Goal: Task Accomplishment & Management: Manage account settings

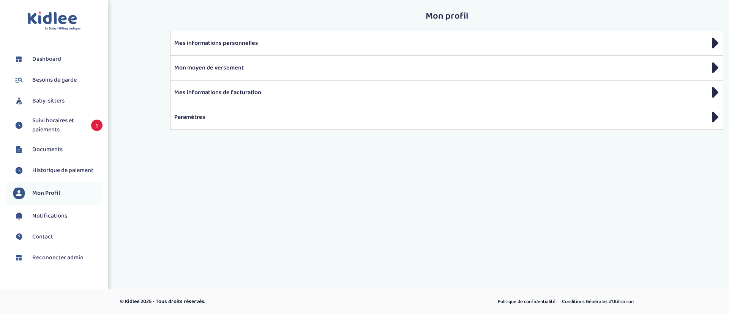
click at [81, 103] on link "Baby-sitters" at bounding box center [57, 100] width 89 height 11
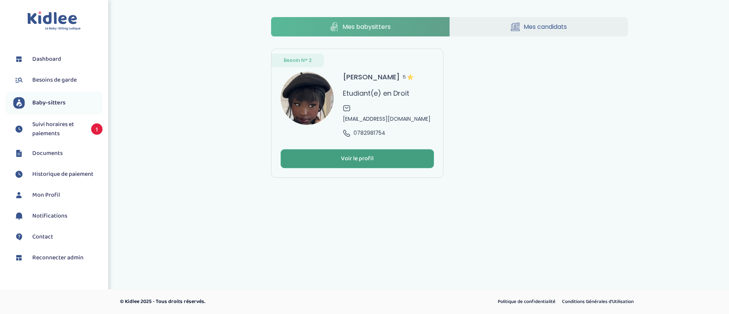
click at [391, 149] on button "Voir le profil" at bounding box center [356, 158] width 153 height 19
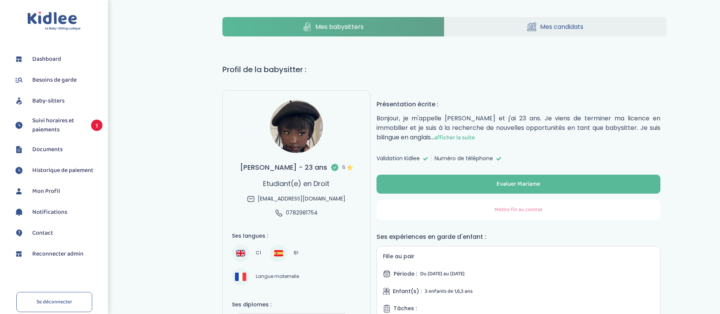
click at [437, 210] on button "Mettre fin au contrat" at bounding box center [518, 210] width 284 height 20
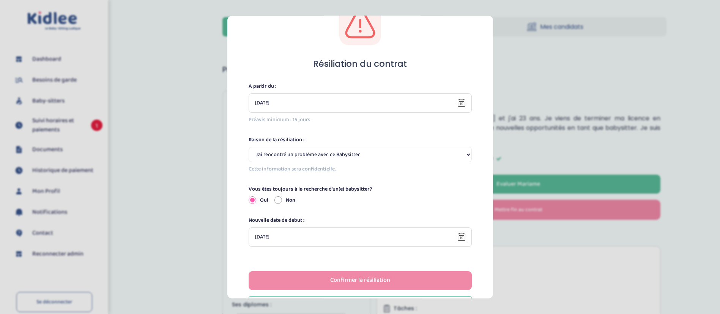
scroll to position [32, 0]
click at [404, 153] on select "Selectionne J’ai rencontré un problème avec ce Babysitter Ce Babysitter ne souh…" at bounding box center [360, 153] width 223 height 15
select select "Autre"
click at [249, 146] on select "Selectionne J’ai rencontré un problème avec ce Babysitter Ce Babysitter ne souh…" at bounding box center [360, 153] width 223 height 15
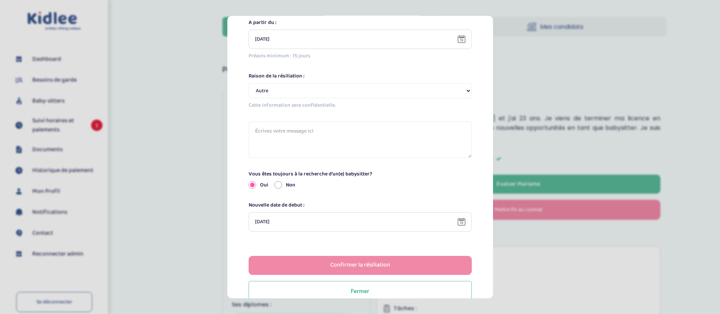
scroll to position [97, 0]
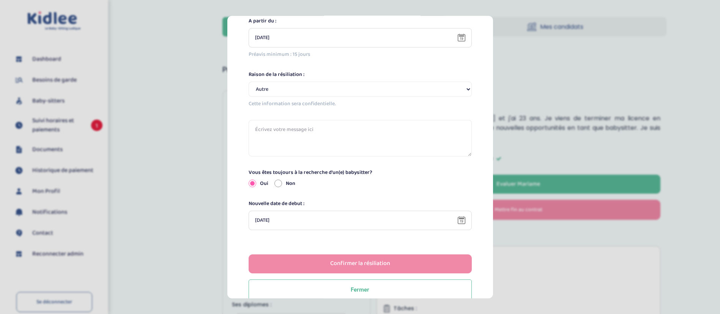
click at [286, 183] on label "Non" at bounding box center [290, 183] width 9 height 8
click at [282, 183] on input "Non" at bounding box center [278, 184] width 8 height 8
radio input "true"
radio input "false"
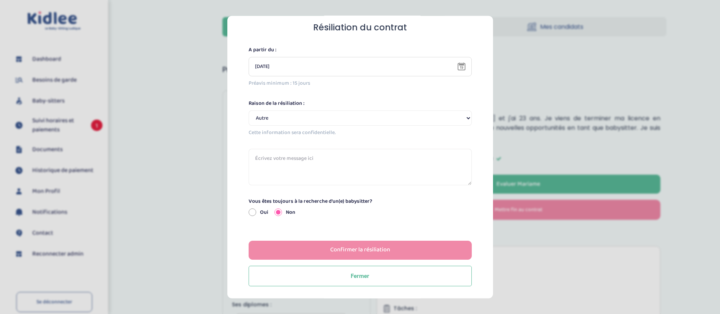
scroll to position [68, 0]
click at [312, 247] on button "Confirmer la résiliation" at bounding box center [360, 249] width 223 height 19
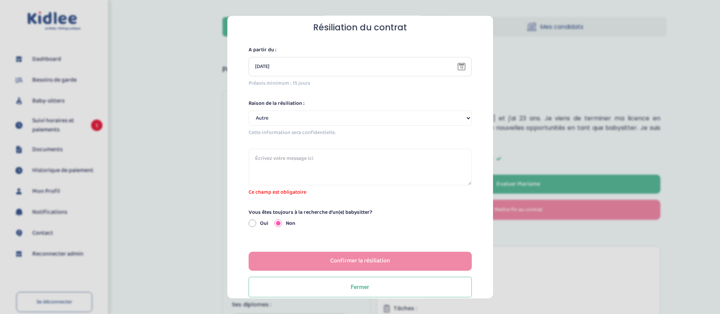
click at [302, 181] on textarea at bounding box center [360, 166] width 223 height 36
type textarea "D"
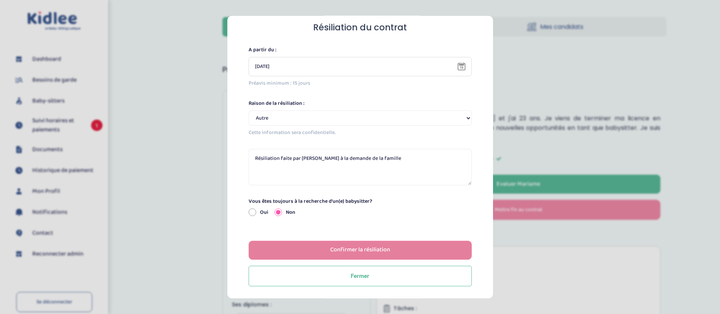
type textarea "Résiliation faite par Dounya à la demande de la famille"
click at [270, 247] on button "Confirmer la résiliation" at bounding box center [360, 249] width 223 height 19
select select
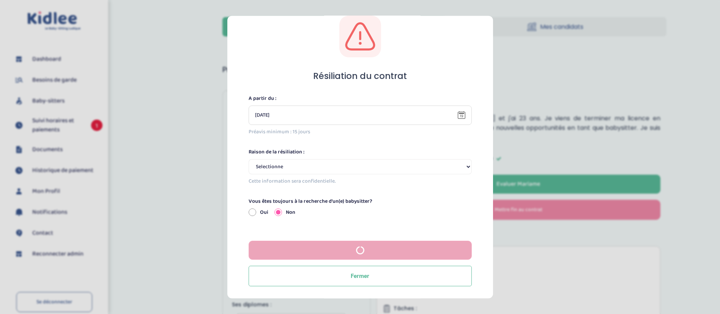
scroll to position [19, 0]
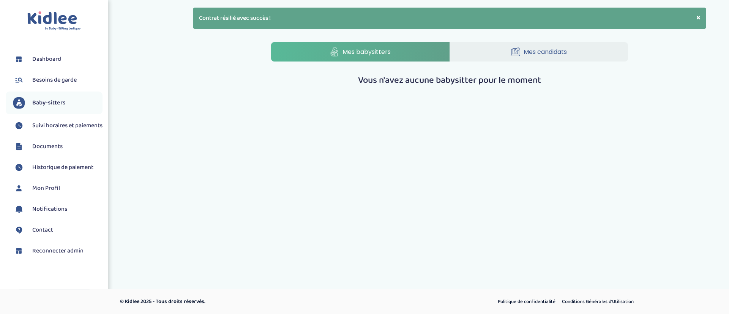
click at [38, 255] on span "Reconnecter admin" at bounding box center [57, 250] width 51 height 9
